Goal: Information Seeking & Learning: Learn about a topic

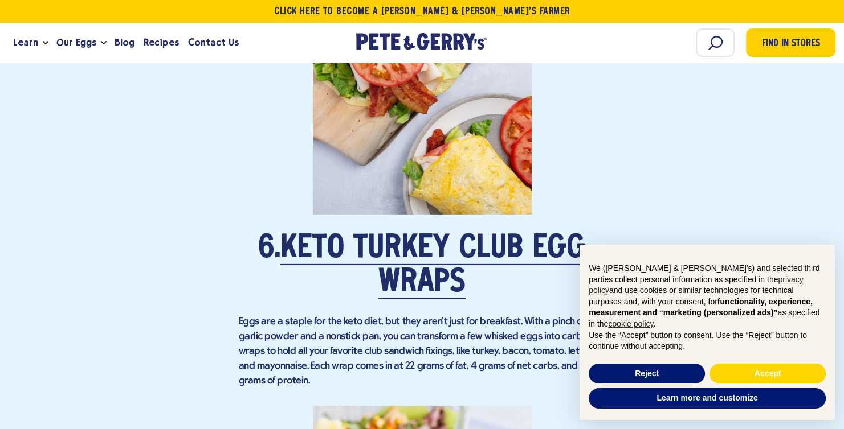
scroll to position [3409, 0]
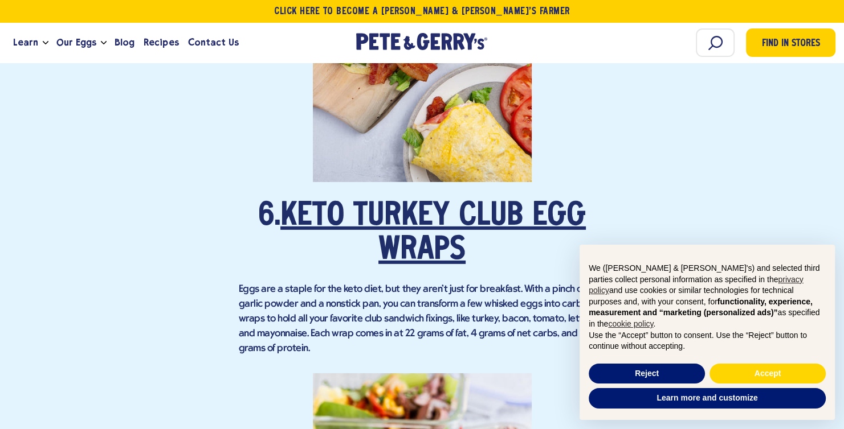
click at [423, 214] on link "Keto Turkey Club Egg Wraps" at bounding box center [432, 234] width 305 height 66
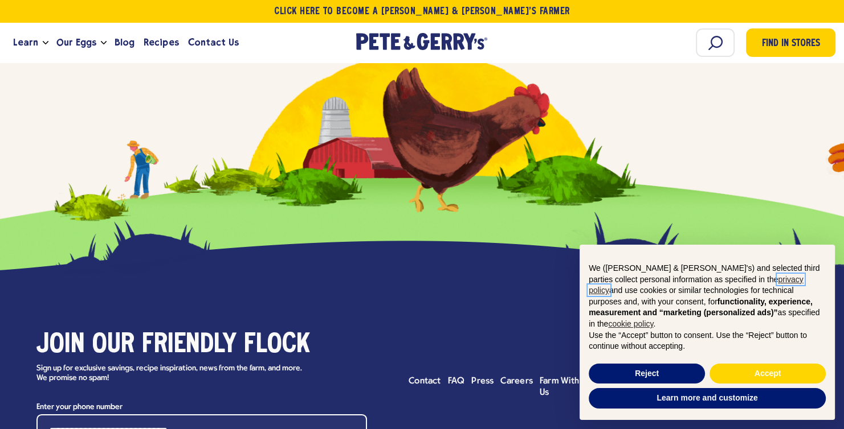
scroll to position [8200, 0]
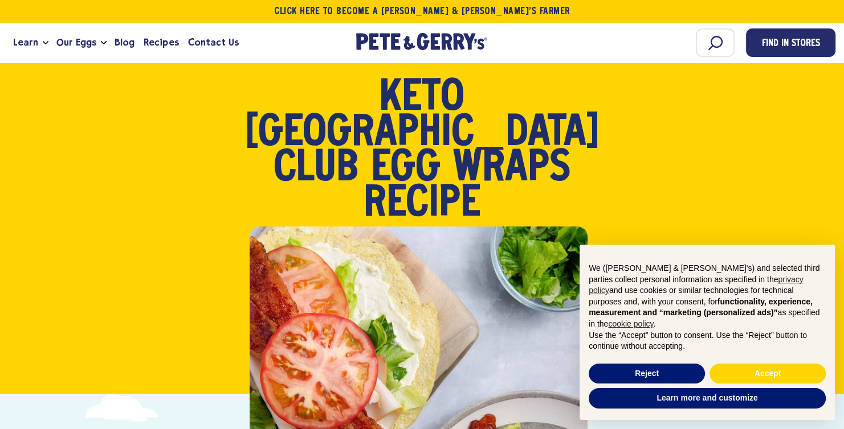
scroll to position [177, 0]
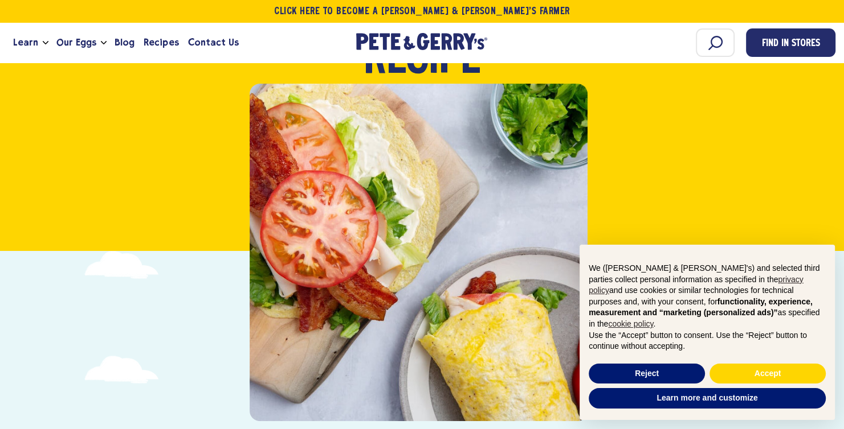
drag, startPoint x: 372, startPoint y: 134, endPoint x: 335, endPoint y: 197, distance: 72.5
drag, startPoint x: 335, startPoint y: 197, endPoint x: 243, endPoint y: 203, distance: 92.5
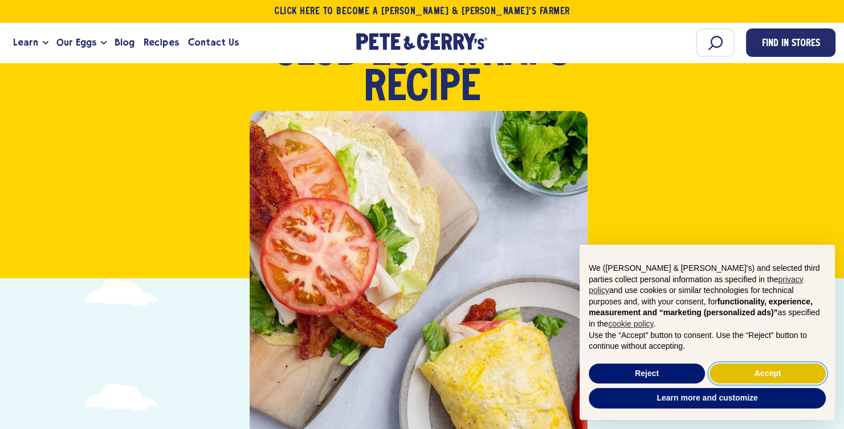
click at [739, 370] on button "Accept" at bounding box center [767, 374] width 116 height 21
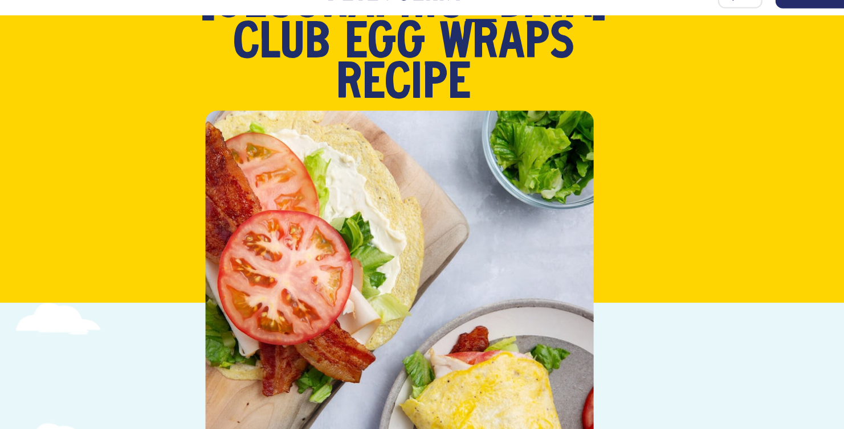
scroll to position [115, 0]
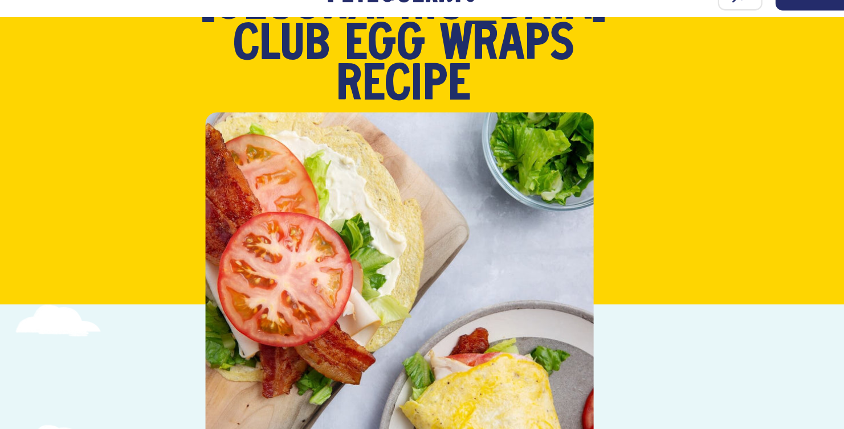
click at [179, 73] on div "Low Carb Meals Keto [GEOGRAPHIC_DATA] Club Egg Wraps Recipe" at bounding box center [422, 134] width 836 height 360
